Goal: Contribute content: Add original content to the website for others to see

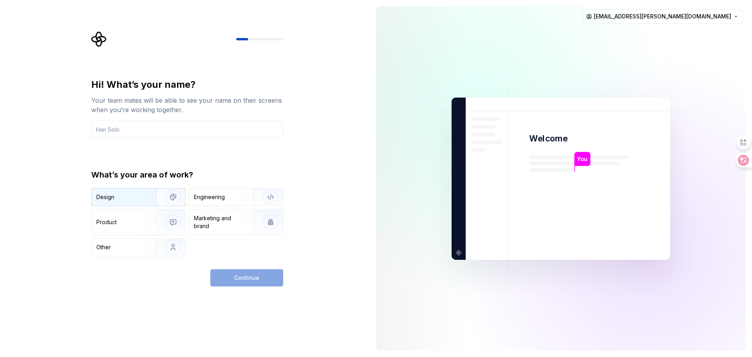
click at [130, 194] on div "Design" at bounding box center [120, 197] width 49 height 8
click at [186, 136] on input "text" at bounding box center [187, 129] width 192 height 17
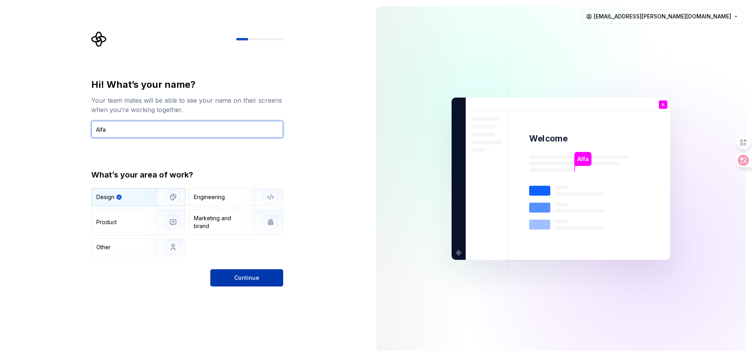
type input "Alfa"
click at [252, 276] on span "Continue" at bounding box center [246, 278] width 25 height 8
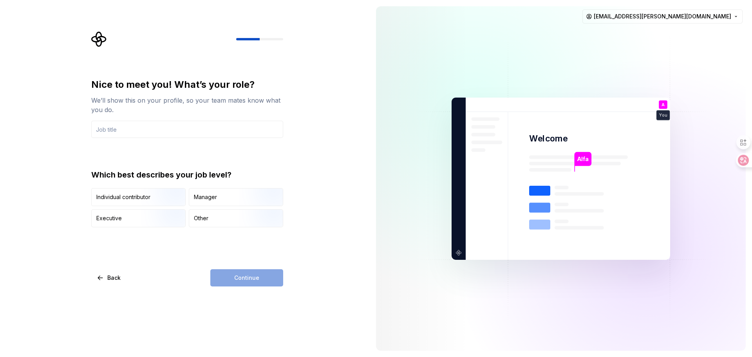
click at [208, 119] on div "Nice to meet you! What’s your role? We’ll show this on your profile, so your te…" at bounding box center [187, 108] width 192 height 60
click at [205, 125] on input "text" at bounding box center [187, 129] width 192 height 17
click at [159, 201] on img "button" at bounding box center [166, 207] width 50 height 53
click at [138, 131] on input "text" at bounding box center [187, 129] width 192 height 17
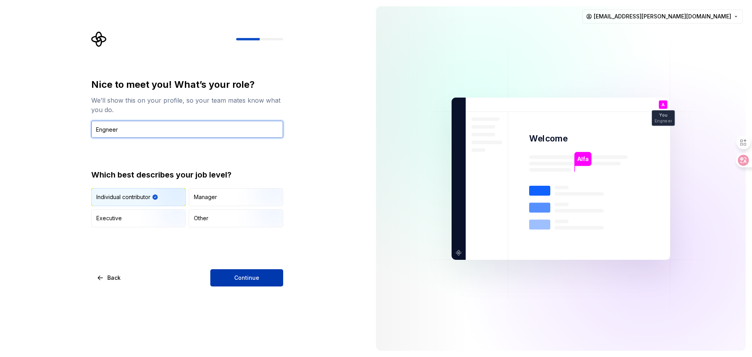
type input "Engneer"
click at [258, 274] on span "Continue" at bounding box center [246, 278] width 25 height 8
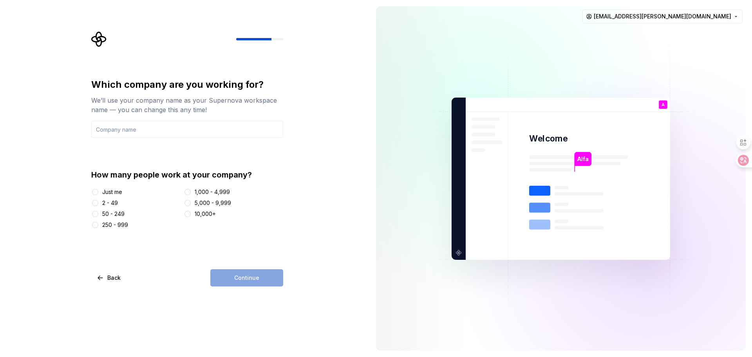
click at [121, 193] on div "Just me" at bounding box center [112, 192] width 20 height 8
click at [98, 193] on button "Just me" at bounding box center [95, 192] width 6 height 6
click at [282, 285] on div "Continue" at bounding box center [246, 277] width 73 height 17
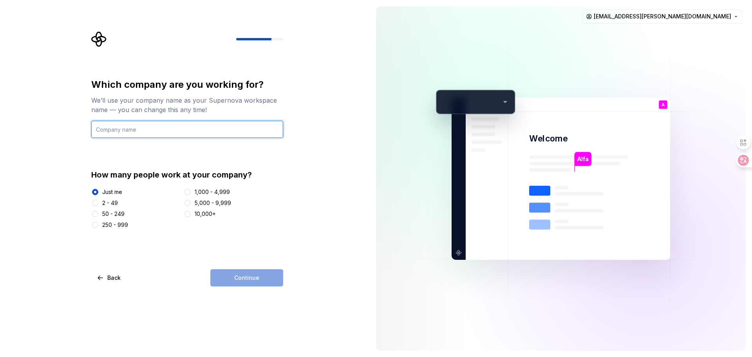
click at [143, 132] on input "text" at bounding box center [187, 129] width 192 height 17
type input "None"
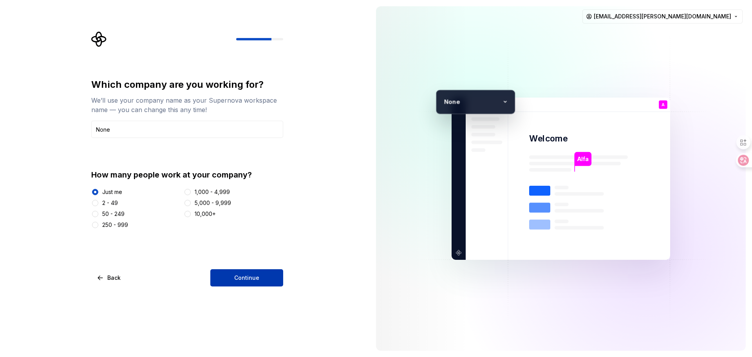
click at [249, 270] on button "Continue" at bounding box center [246, 277] width 73 height 17
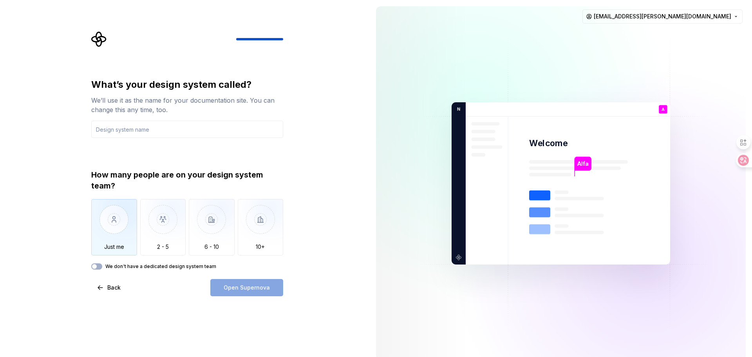
click at [116, 227] on img "button" at bounding box center [114, 225] width 46 height 53
click at [207, 126] on input "text" at bounding box center [187, 129] width 192 height 17
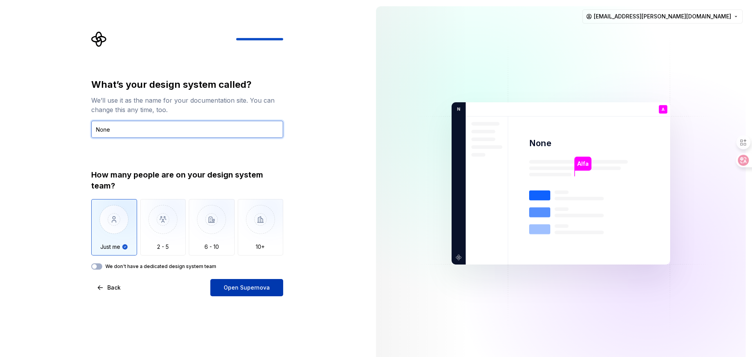
type input "None"
click at [251, 284] on span "Open Supernova" at bounding box center [247, 288] width 46 height 8
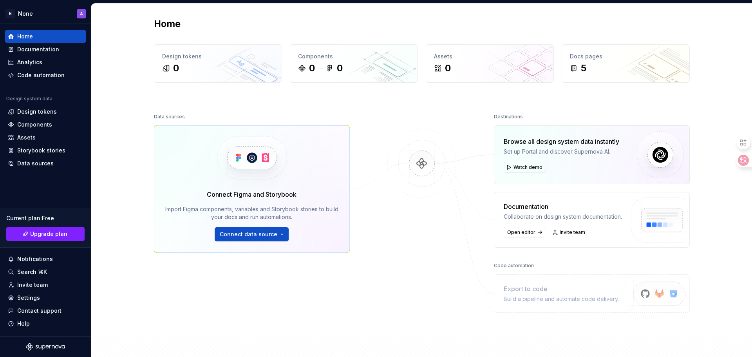
click at [111, 105] on div "Home Design tokens 0 Components 0 0 Assets 0 Docs pages 5 Data sources Connect …" at bounding box center [421, 188] width 661 height 368
click at [384, 118] on div at bounding box center [422, 218] width 78 height 214
click at [49, 51] on div "Documentation" at bounding box center [38, 49] width 42 height 8
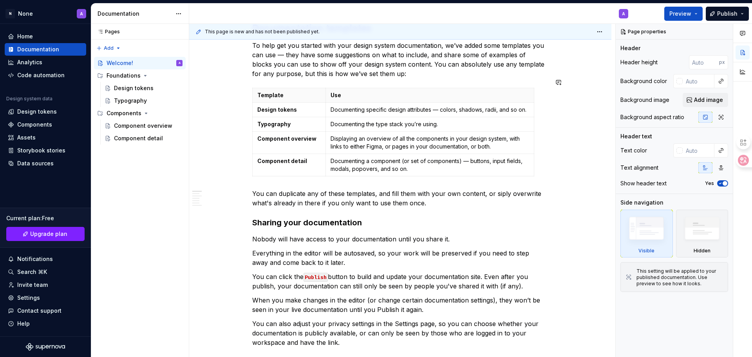
scroll to position [39, 0]
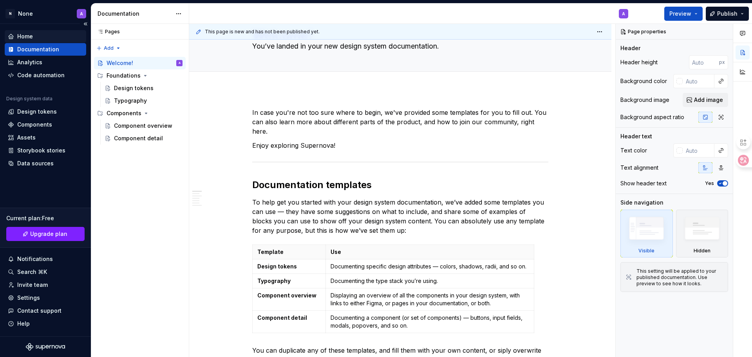
click at [43, 36] on div "Home" at bounding box center [45, 37] width 75 height 8
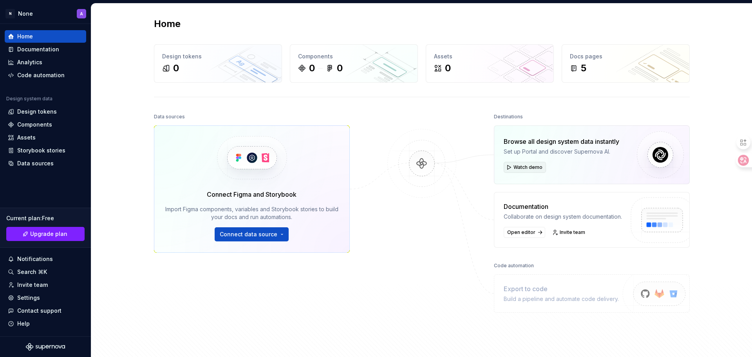
click at [532, 168] on span "Watch demo" at bounding box center [528, 167] width 29 height 6
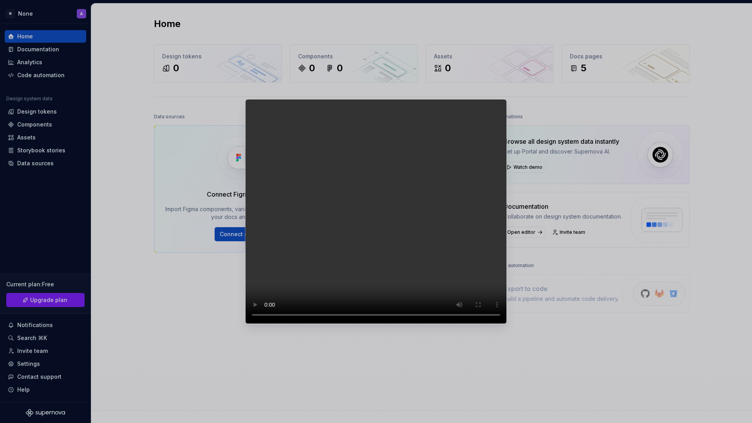
click at [501, 324] on video at bounding box center [376, 211] width 262 height 225
click at [461, 183] on video at bounding box center [376, 211] width 262 height 225
click at [402, 241] on video at bounding box center [376, 211] width 262 height 225
click at [392, 225] on video at bounding box center [376, 211] width 262 height 225
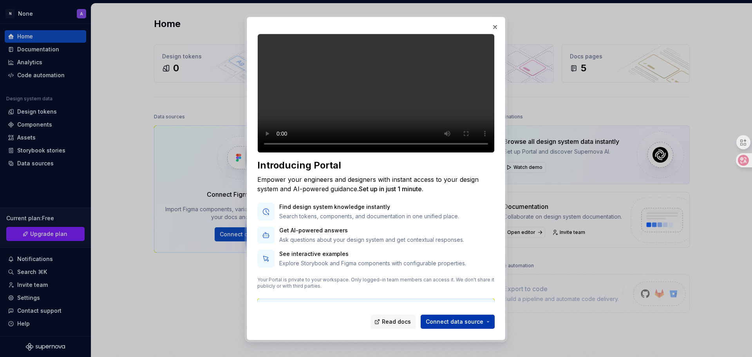
click at [466, 323] on span "Connect data source" at bounding box center [455, 322] width 58 height 8
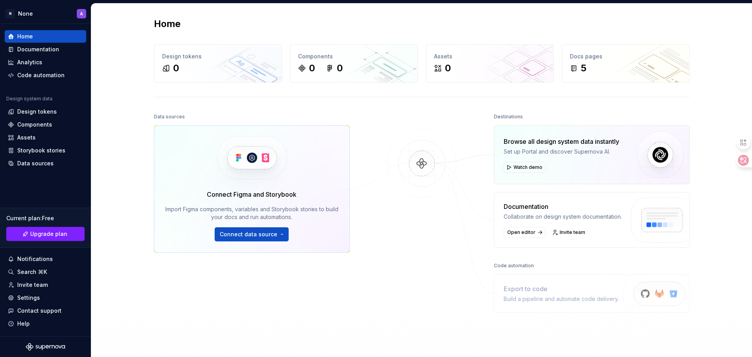
click at [450, 223] on div at bounding box center [422, 218] width 78 height 214
click at [26, 60] on div "Analytics" at bounding box center [29, 62] width 25 height 8
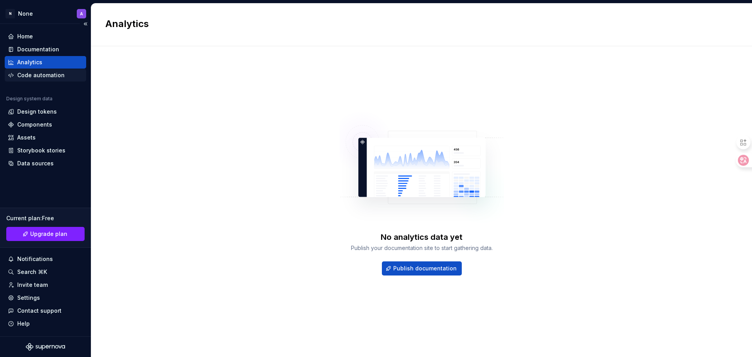
click at [43, 78] on div "Code automation" at bounding box center [40, 75] width 47 height 8
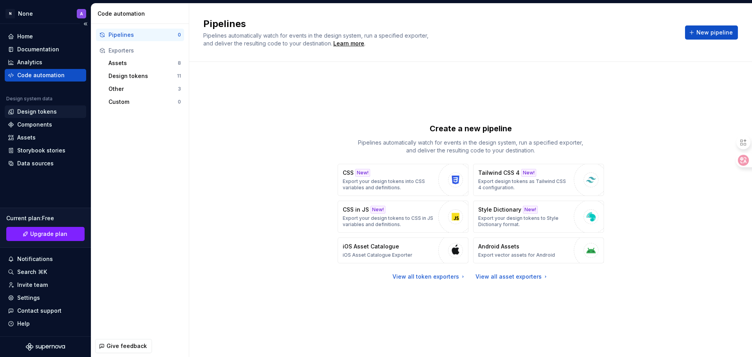
click at [40, 112] on div "Design tokens" at bounding box center [37, 112] width 40 height 8
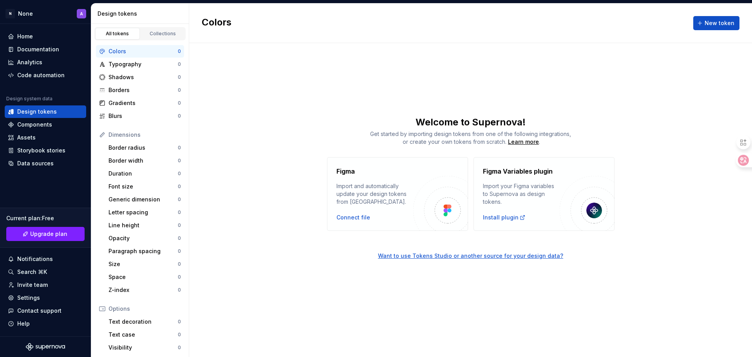
click at [640, 124] on div "Welcome to Supernova!" at bounding box center [470, 122] width 563 height 13
click at [654, 131] on div "Get started by importing design tokens from one of the following integrations, …" at bounding box center [470, 138] width 563 height 16
click at [301, 140] on div "Get started by importing design tokens from one of the following integrations, …" at bounding box center [470, 138] width 563 height 16
click at [285, 126] on div "Welcome to Supernova!" at bounding box center [470, 122] width 563 height 13
click at [718, 24] on span "New token" at bounding box center [720, 23] width 30 height 8
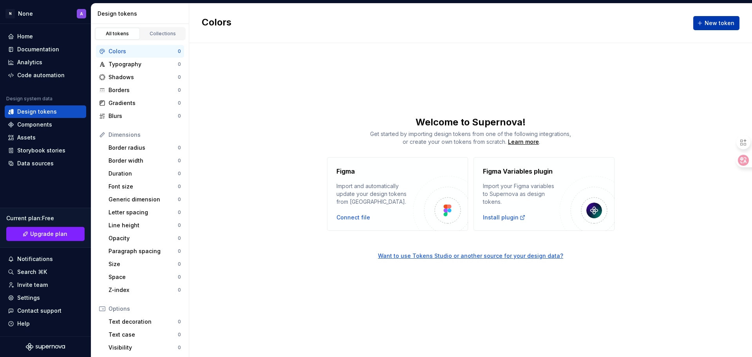
click at [721, 24] on span "New token" at bounding box center [720, 23] width 30 height 8
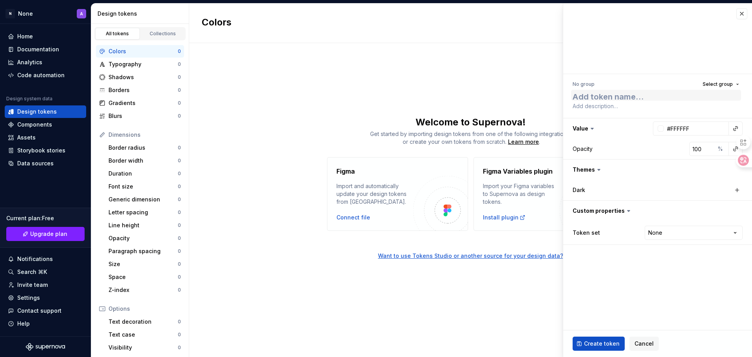
click at [653, 91] on textarea at bounding box center [656, 95] width 170 height 11
type textarea "*"
type textarea "t"
type textarea "*"
type textarea "te"
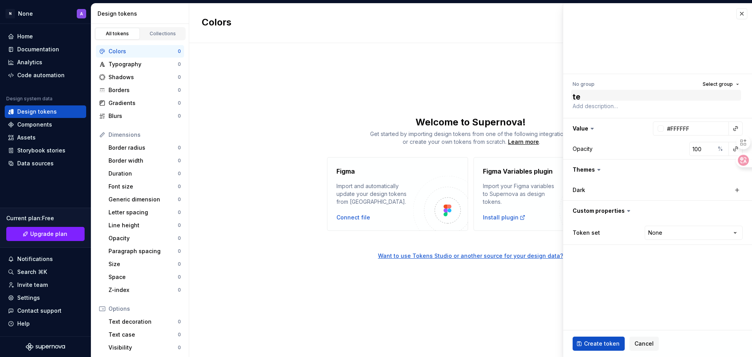
type textarea "*"
type textarea "tes"
type textarea "*"
type textarea "test"
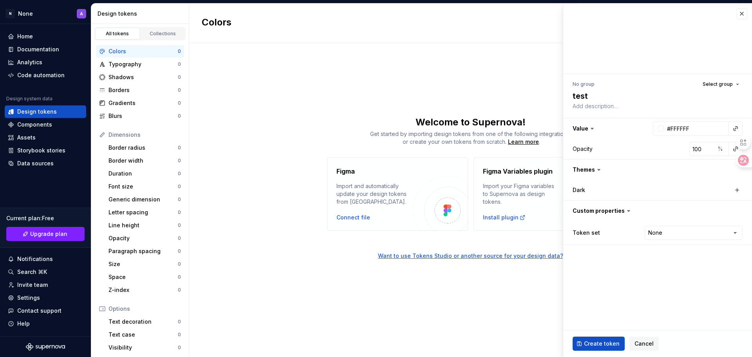
click at [593, 344] on span "Create token" at bounding box center [602, 344] width 36 height 8
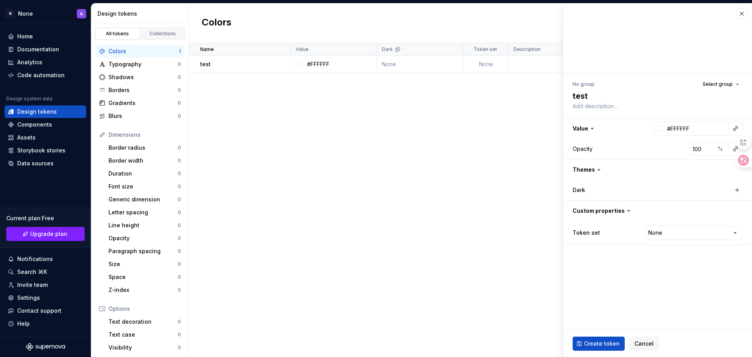
type textarea "*"
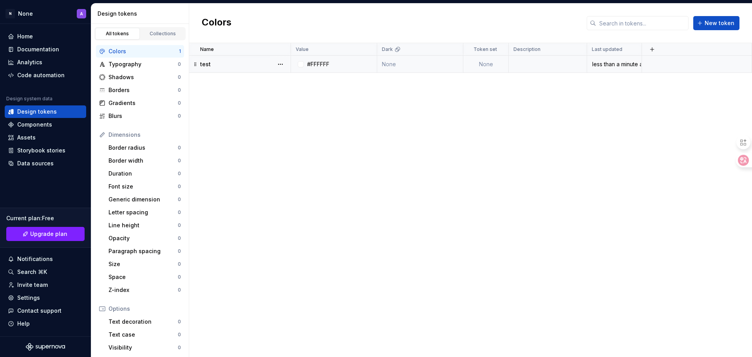
click at [667, 64] on td at bounding box center [697, 64] width 110 height 17
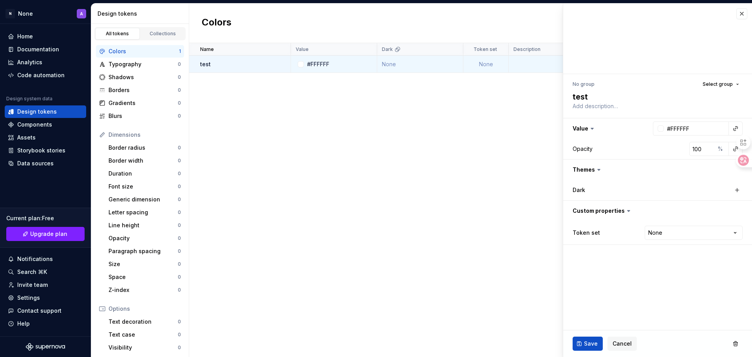
drag, startPoint x: 655, startPoint y: 65, endPoint x: 435, endPoint y: 200, distance: 257.4
click at [435, 200] on div "Name Value Dark Token set Description Last updated test #FFFFFF None None less …" at bounding box center [470, 200] width 563 height 314
type textarea "*"
click at [633, 344] on button "Cancel" at bounding box center [622, 344] width 29 height 14
click at [408, 236] on div "Name Value Dark Token set Description Last updated test #FFFFFF None None less …" at bounding box center [470, 200] width 563 height 314
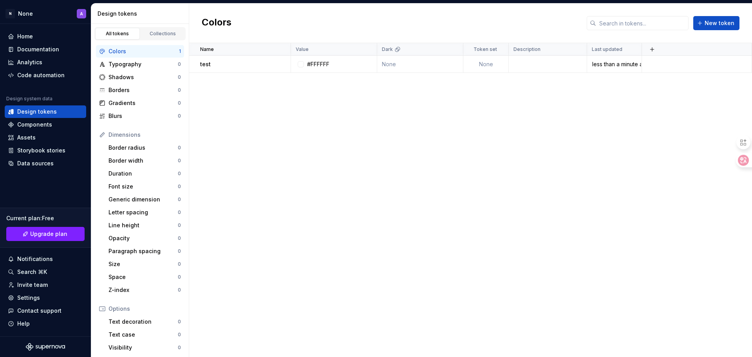
click at [321, 155] on div "Name Value Dark Token set Description Last updated test #FFFFFF None None less …" at bounding box center [470, 200] width 563 height 314
click at [43, 123] on div "Components" at bounding box center [34, 125] width 35 height 8
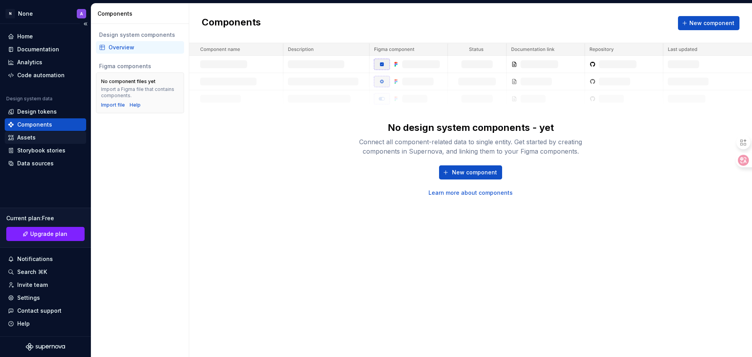
click at [38, 139] on div "Assets" at bounding box center [45, 138] width 75 height 8
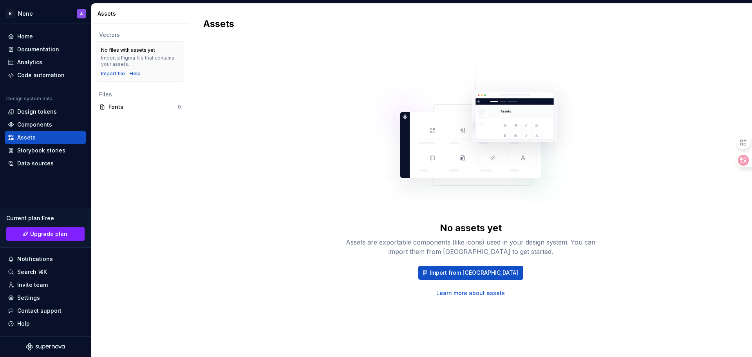
click at [181, 195] on div "Vectors No files with assets yet Import a Figma file that contains your assets.…" at bounding box center [140, 190] width 98 height 333
click at [172, 221] on div "Vectors No files with assets yet Import a Figma file that contains your assets.…" at bounding box center [140, 190] width 98 height 333
